Goal: Task Accomplishment & Management: Manage account settings

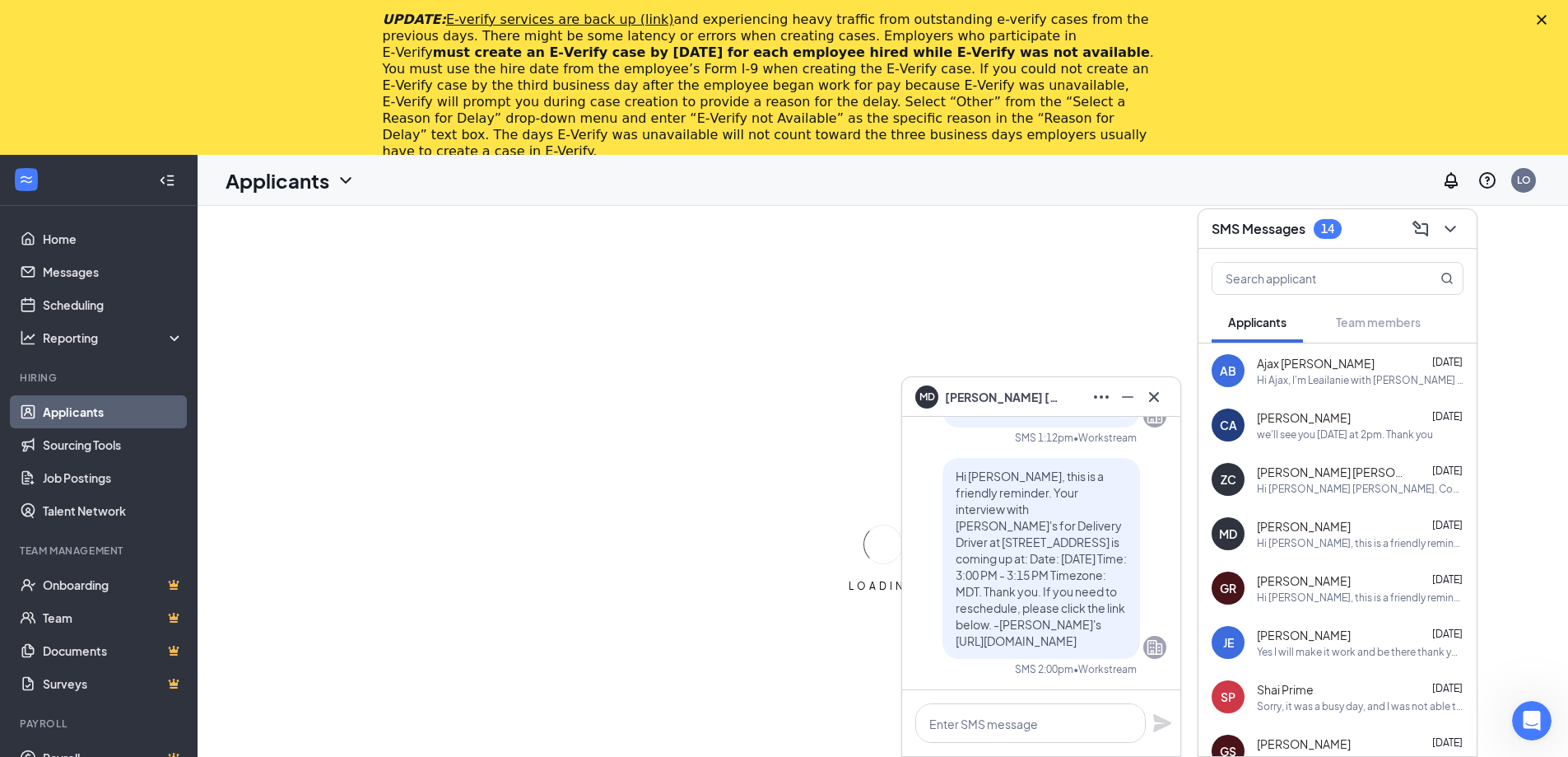
click at [1546, 17] on icon "Close" at bounding box center [1542, 20] width 10 height 10
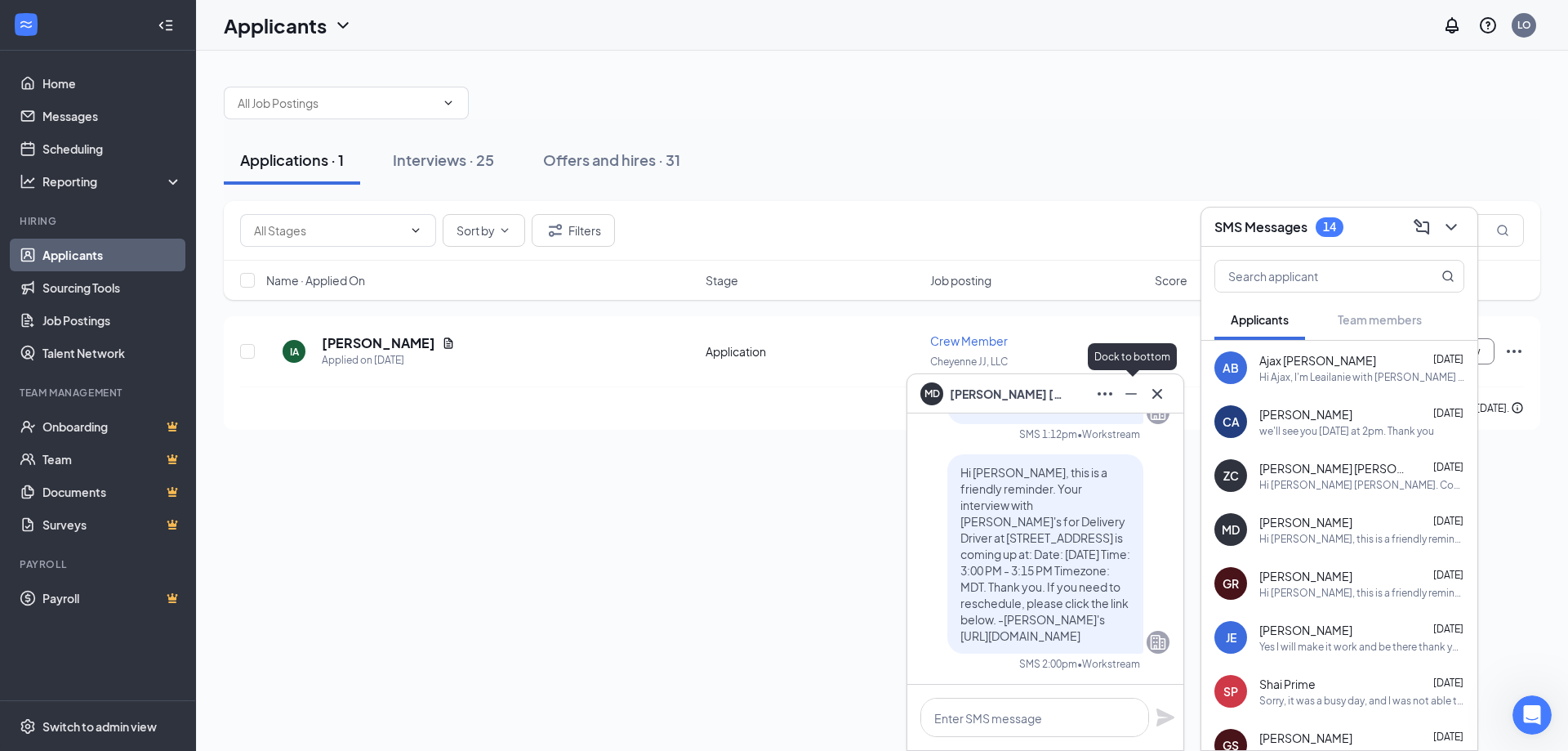
click at [1132, 395] on icon "Minimize" at bounding box center [1131, 394] width 20 height 20
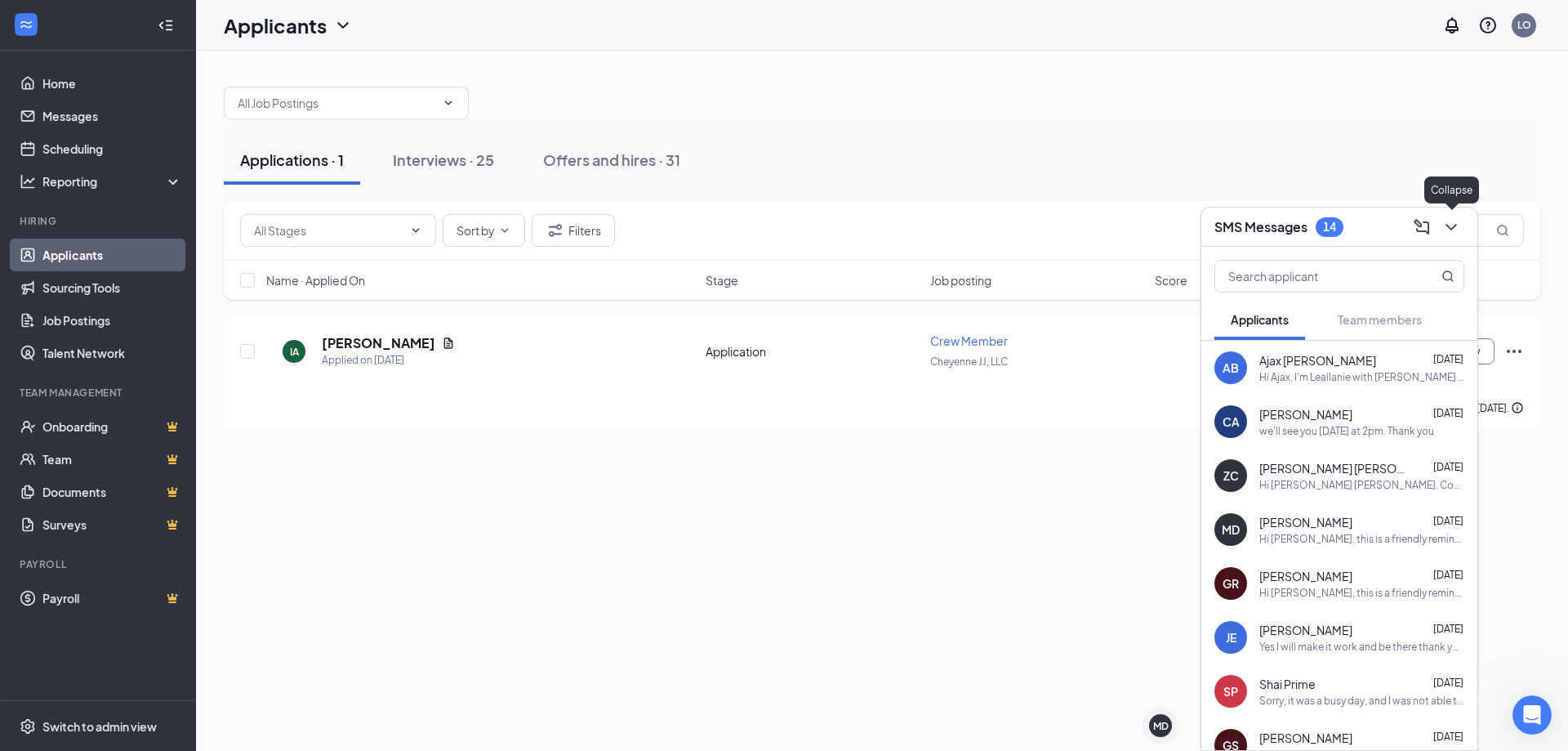
click at [1460, 228] on icon "ChevronDown" at bounding box center [1451, 227] width 20 height 20
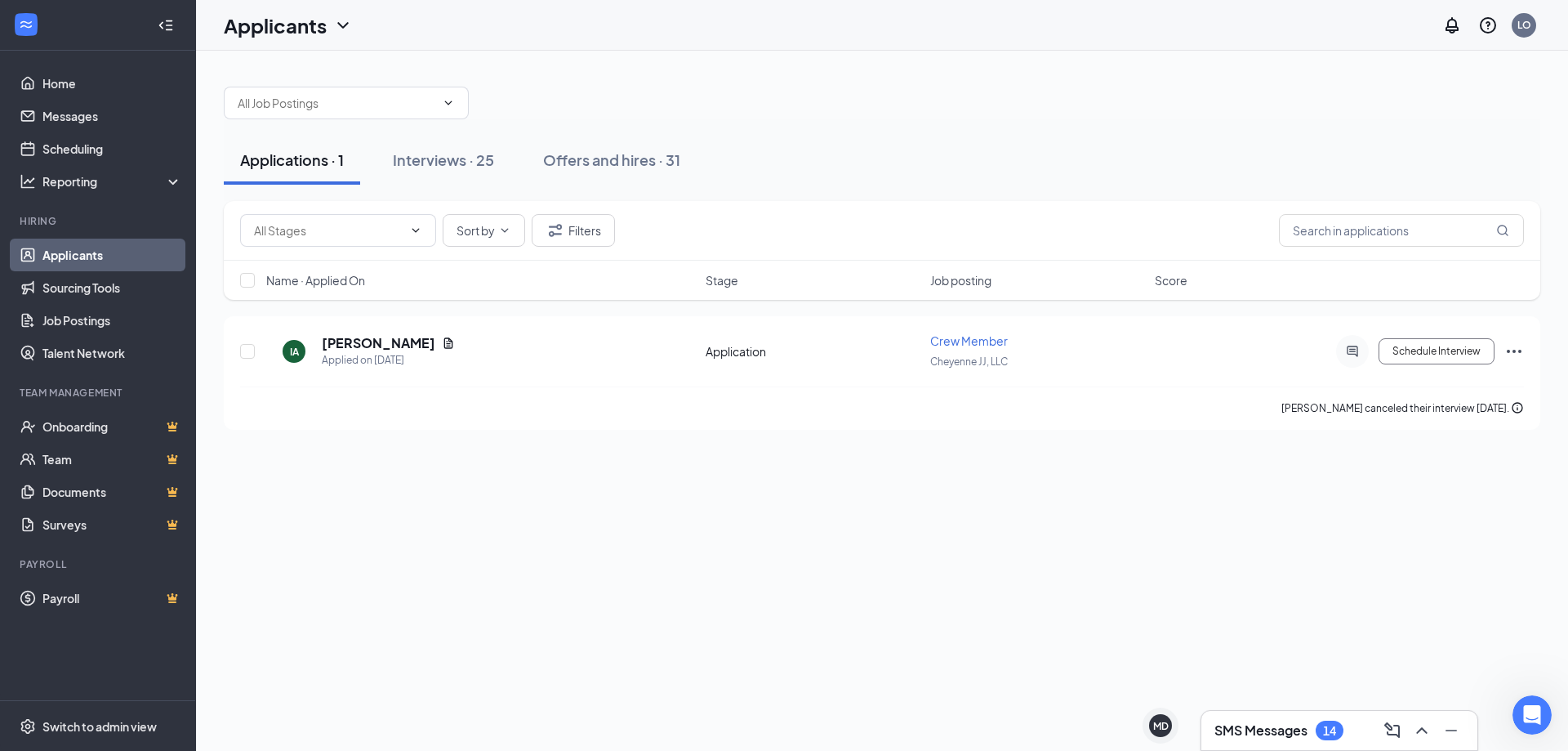
drag, startPoint x: 428, startPoint y: 156, endPoint x: 494, endPoint y: 92, distance: 91.9
click at [494, 92] on div "Applications · 1 Interviews · 25 Offers and hires · 31 Sort by Filters Name · A…" at bounding box center [881, 251] width 1317 height 360
click at [71, 147] on link "Scheduling" at bounding box center [113, 149] width 140 height 33
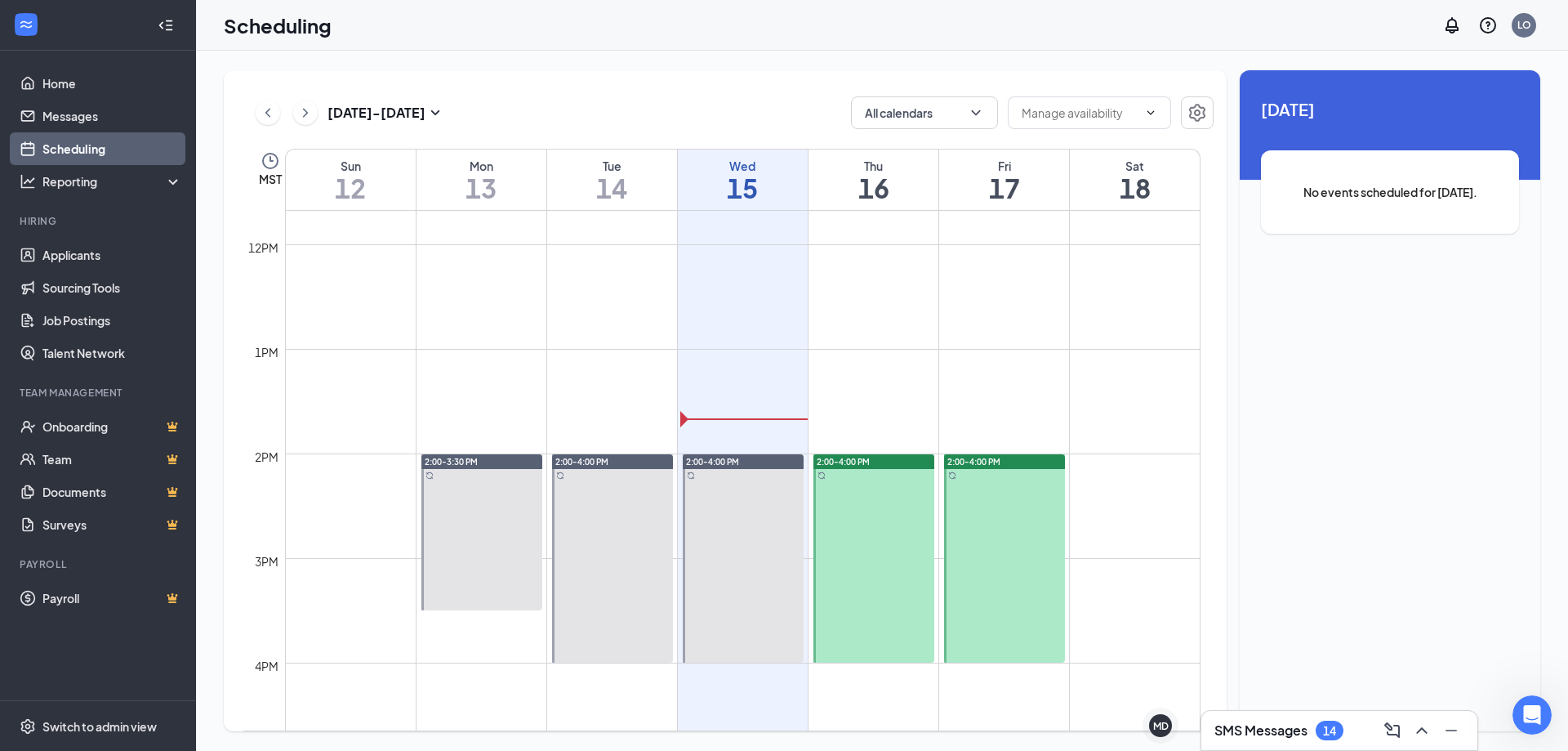
scroll to position [1255, 0]
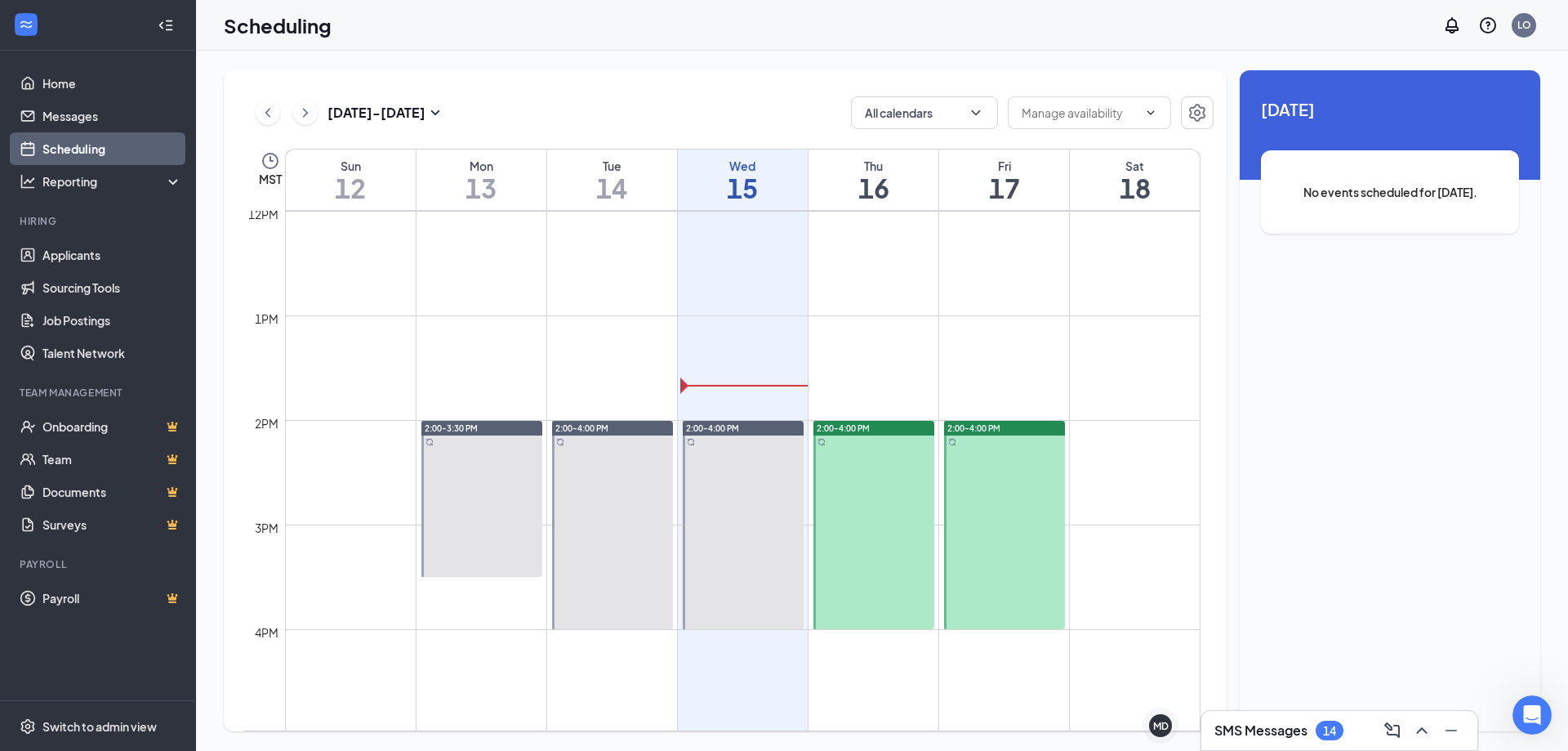
click at [868, 488] on div at bounding box center [873, 525] width 121 height 209
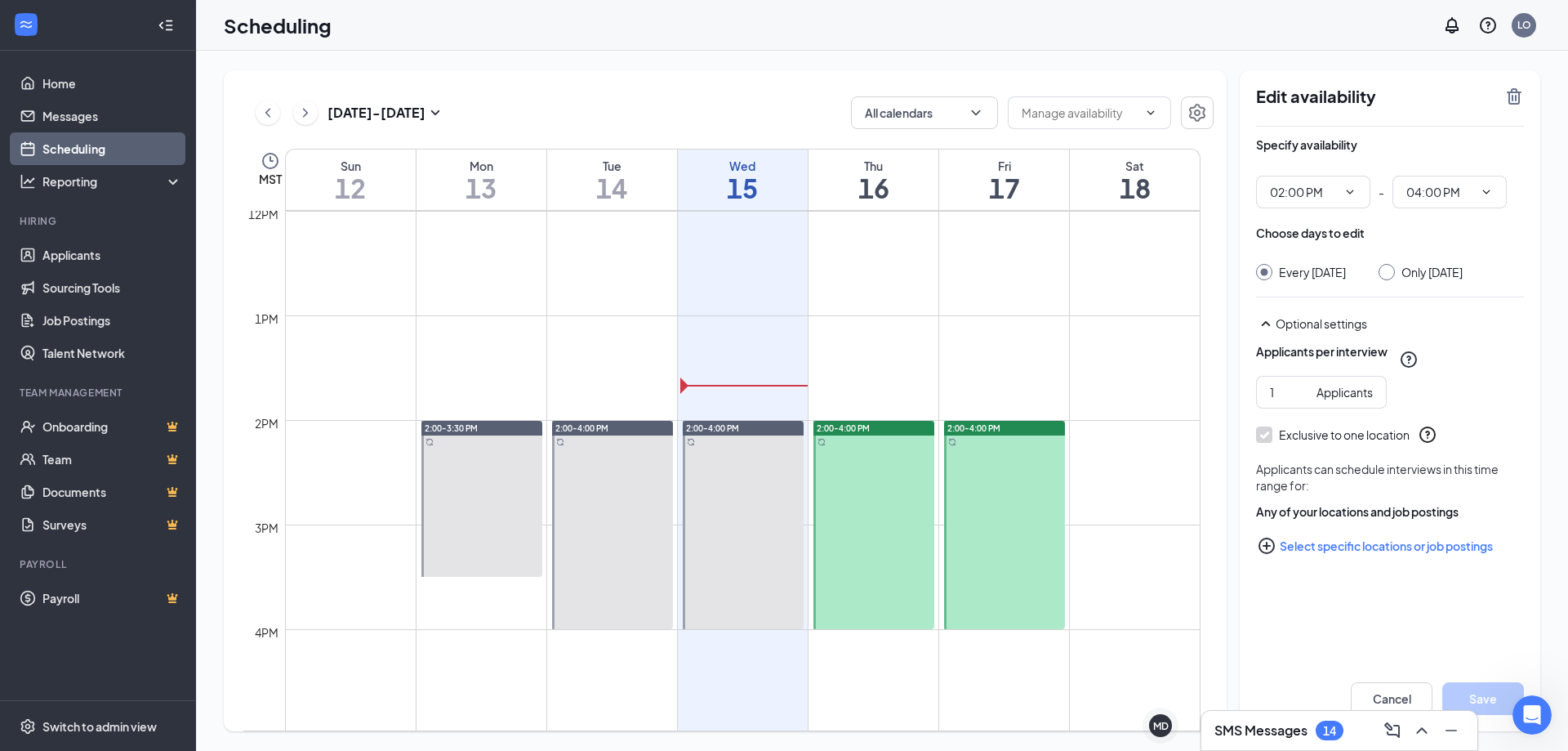
click at [1335, 42] on div "Scheduling LO" at bounding box center [882, 25] width 1373 height 51
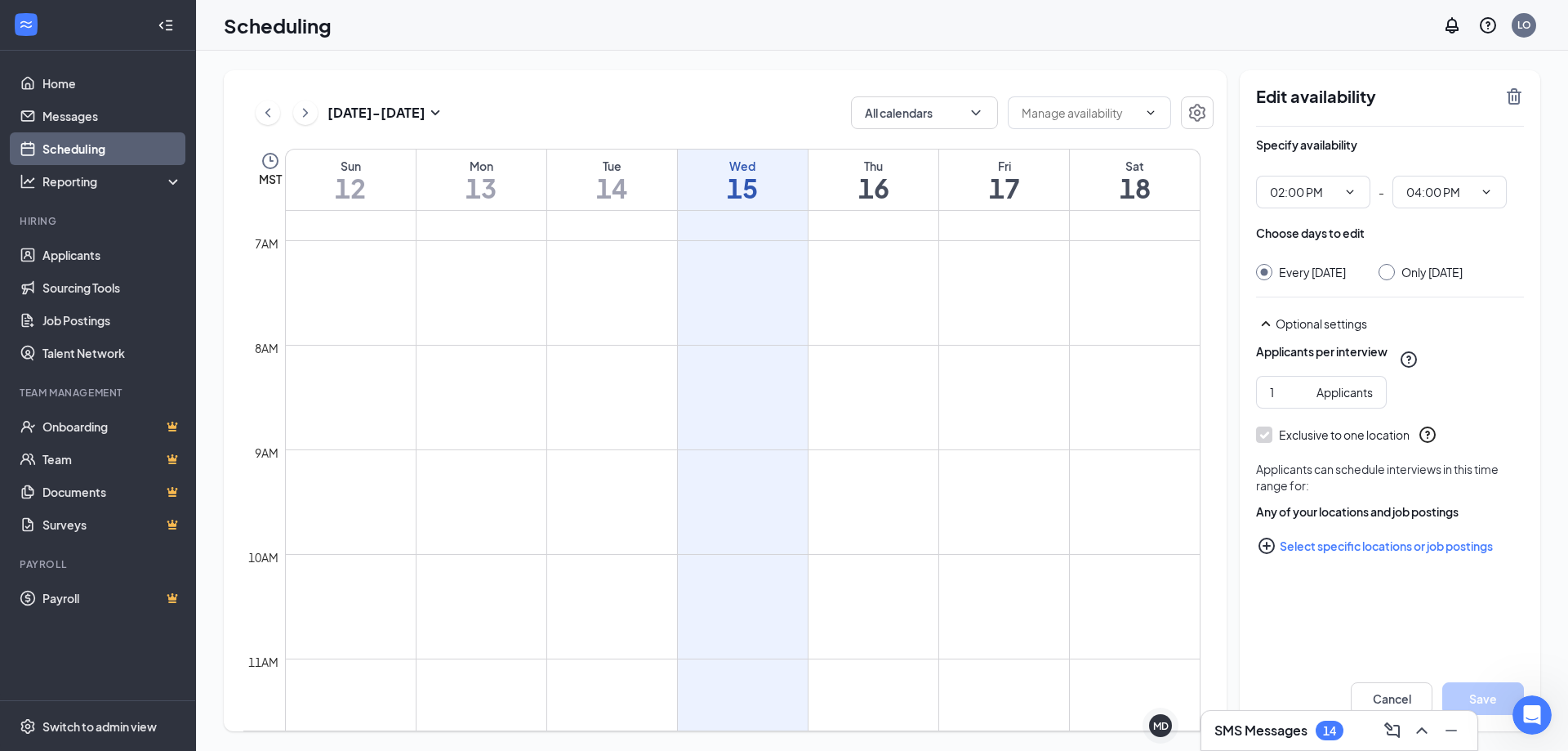
scroll to position [683, 0]
click at [642, 13] on div "Scheduling LO" at bounding box center [882, 25] width 1373 height 51
click at [1405, 698] on button "Cancel" at bounding box center [1391, 698] width 81 height 33
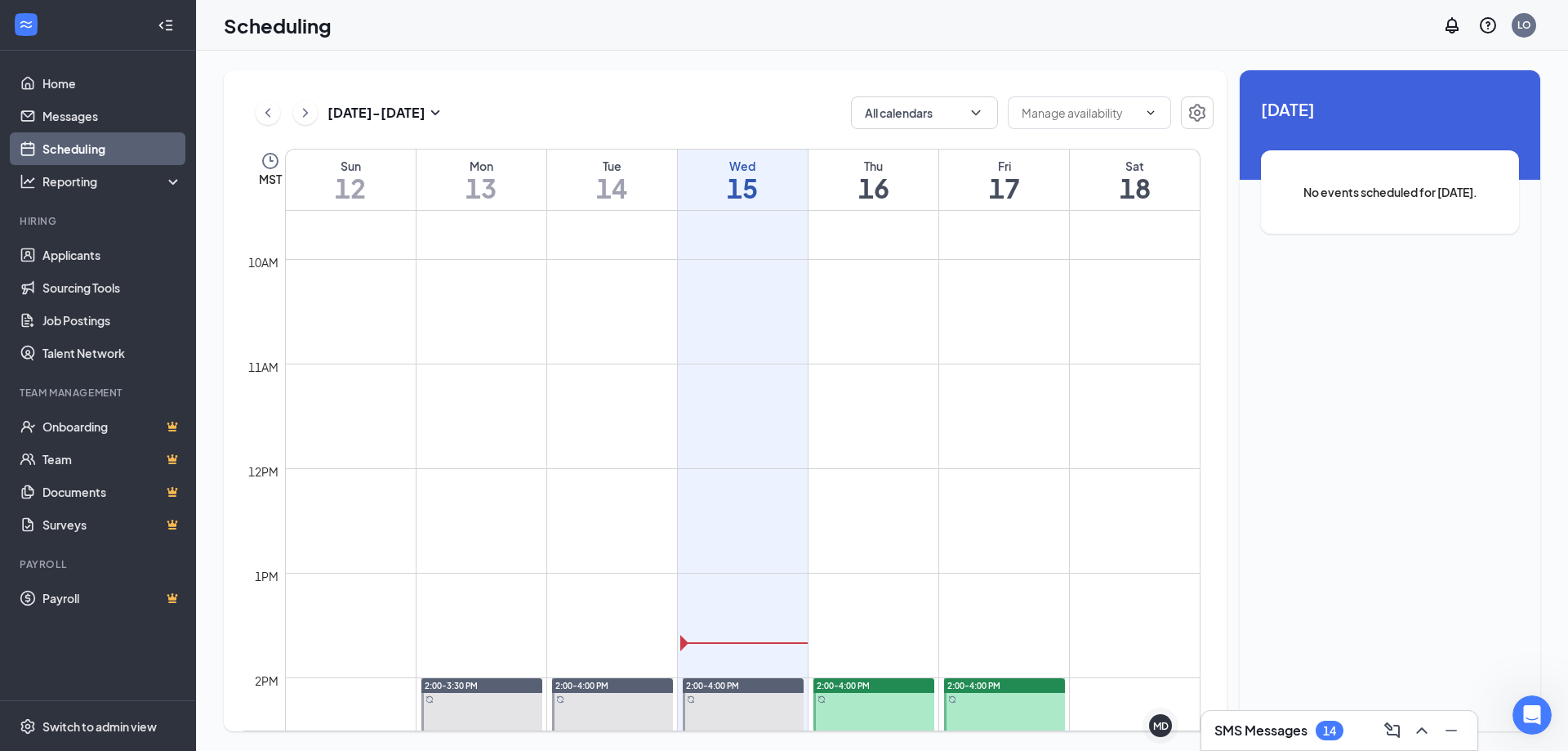
scroll to position [928, 0]
